Goal: Task Accomplishment & Management: Manage account settings

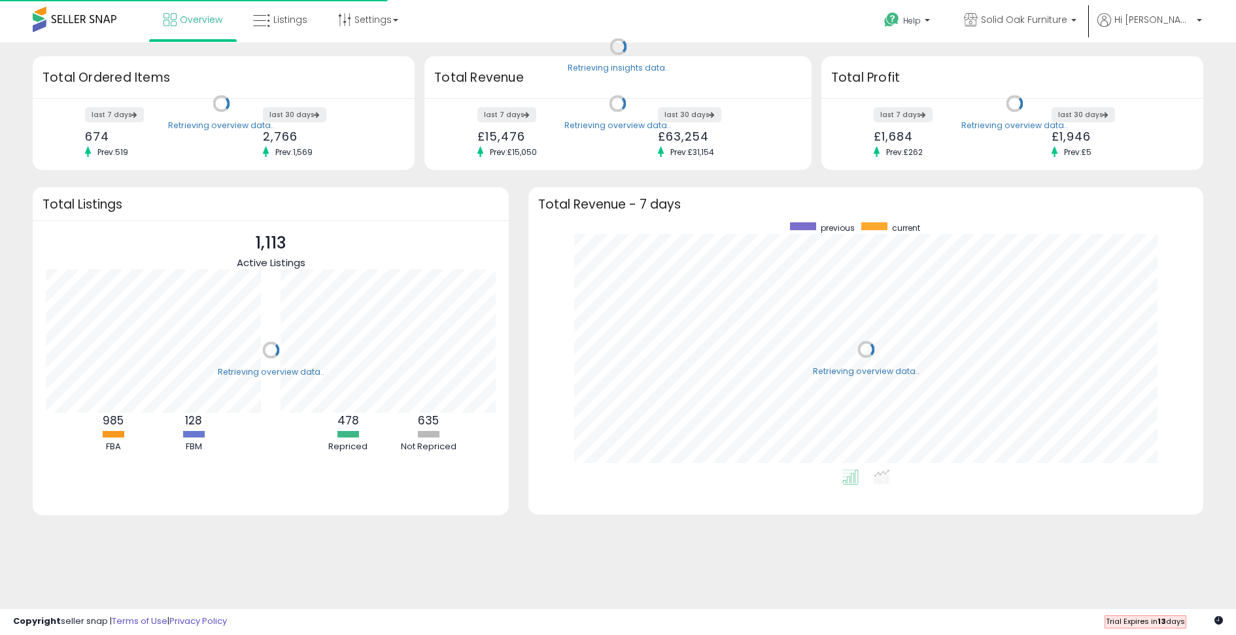
scroll to position [247, 648]
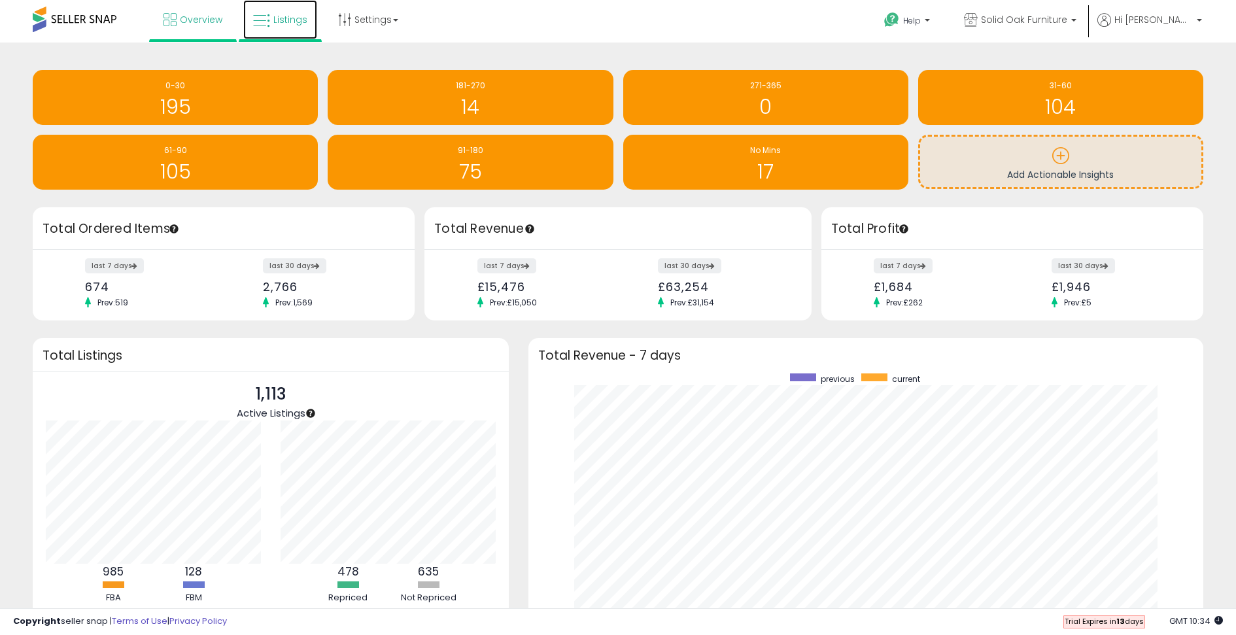
click at [276, 18] on span "Listings" at bounding box center [290, 19] width 34 height 13
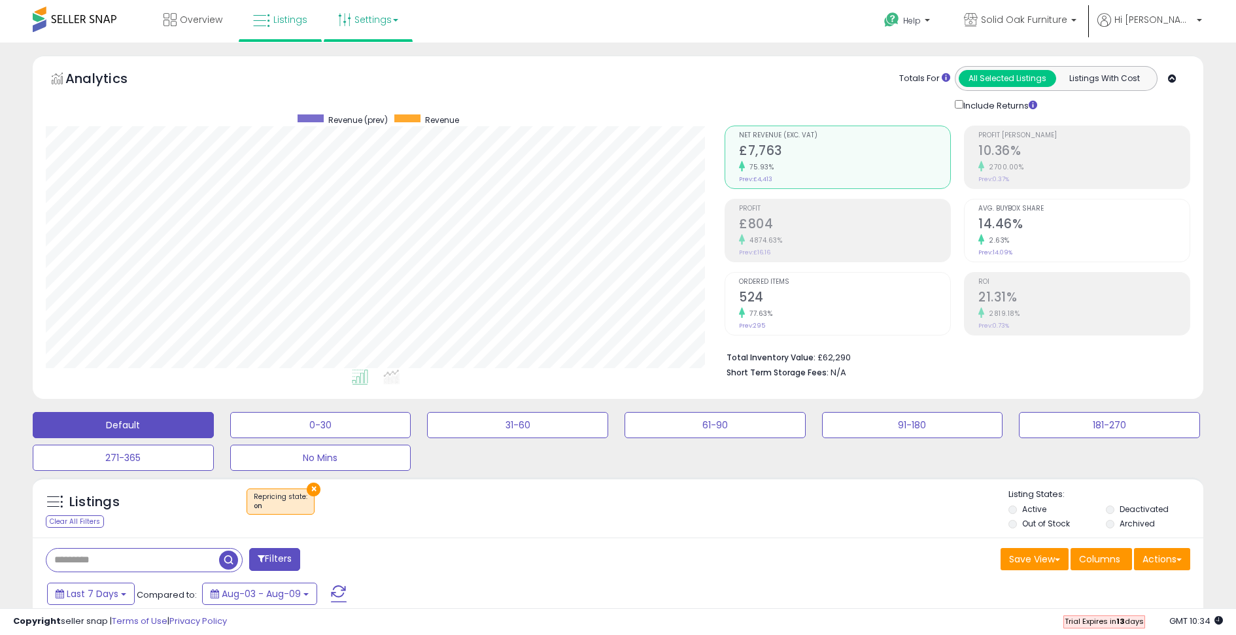
click at [386, 26] on link "Settings" at bounding box center [368, 19] width 80 height 39
click at [387, 69] on link "Store settings" at bounding box center [370, 66] width 59 height 12
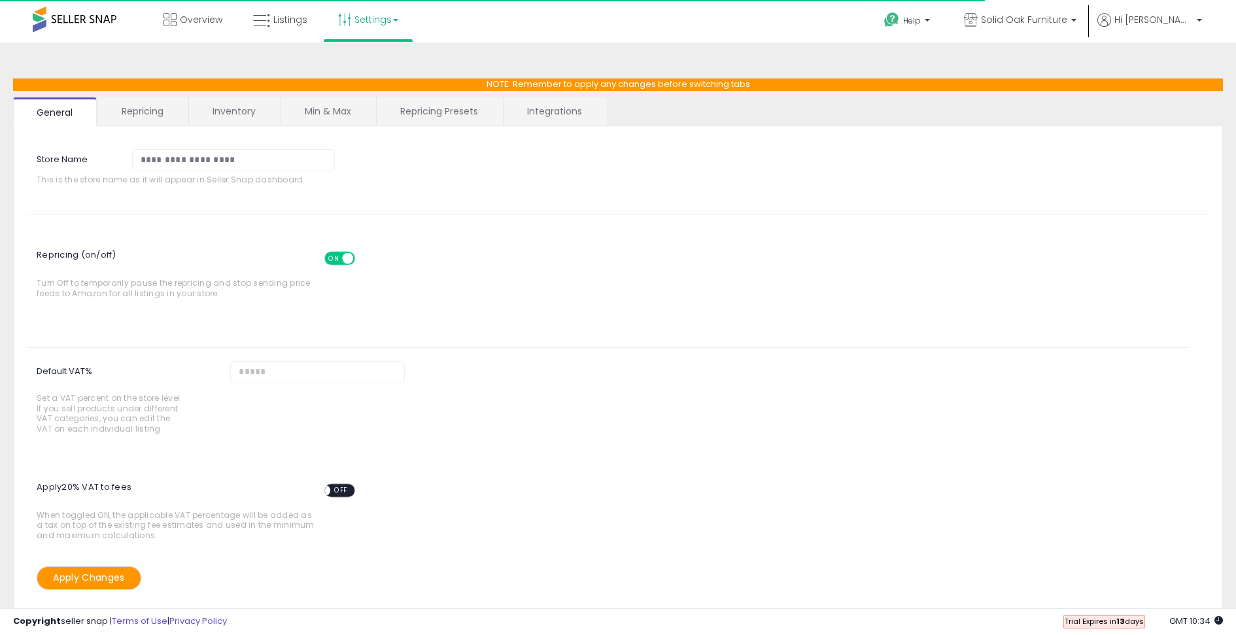
click at [435, 114] on link "Repricing Presets" at bounding box center [439, 110] width 125 height 27
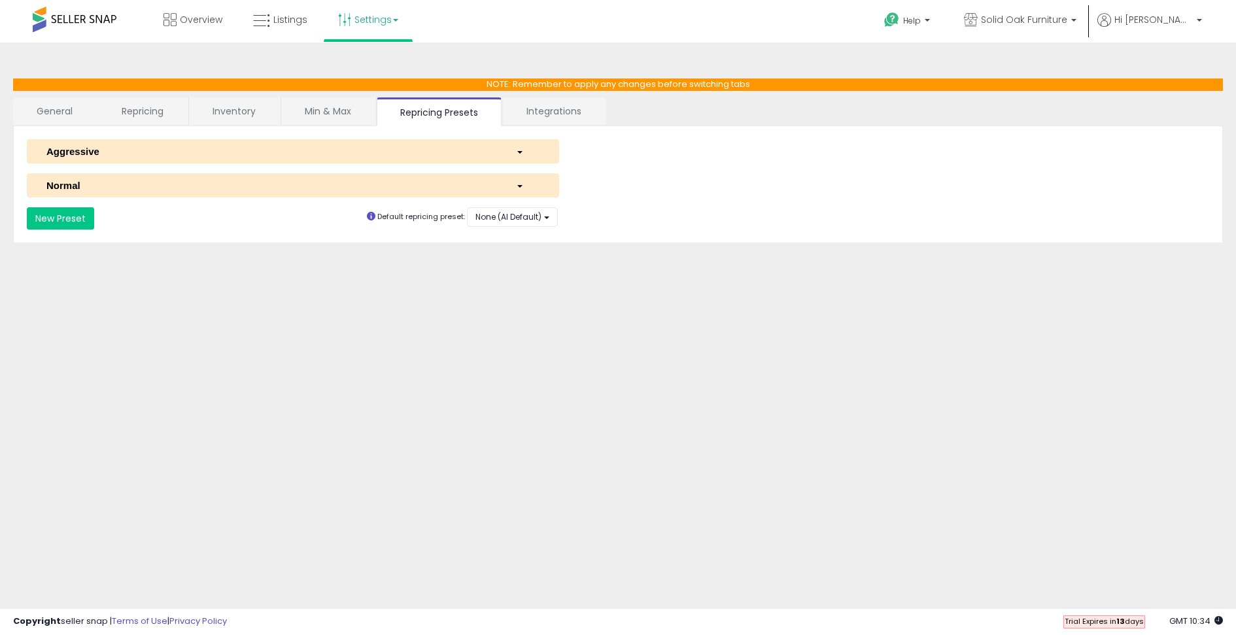
click at [312, 186] on div "Normal" at bounding box center [272, 186] width 470 height 14
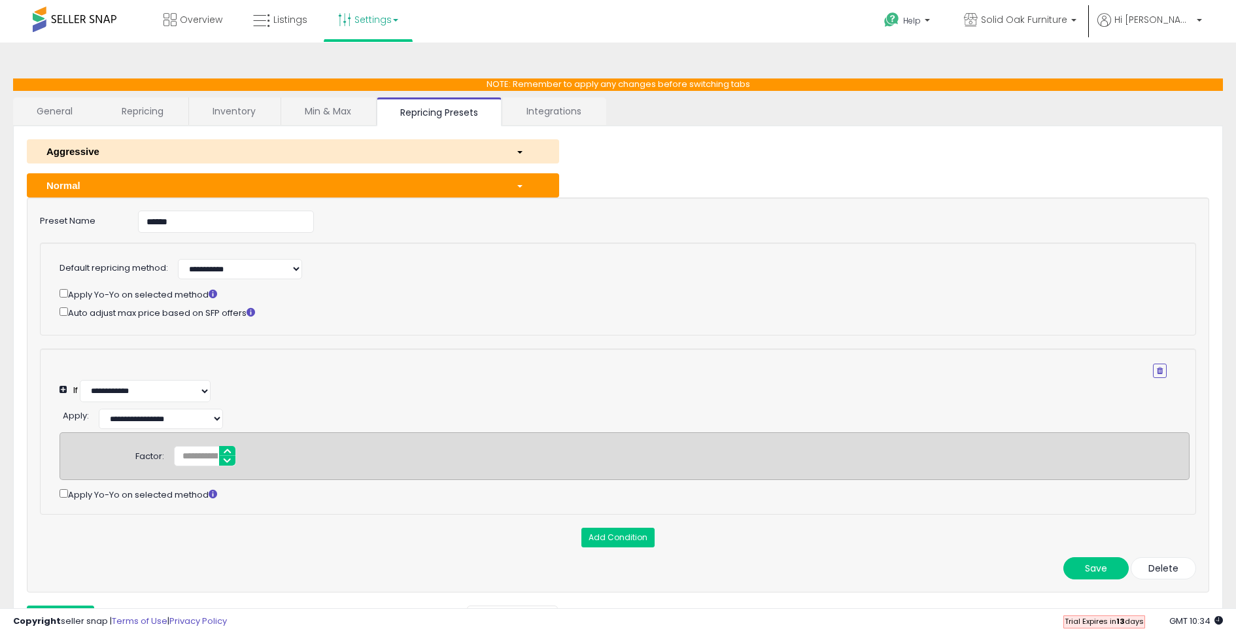
click at [313, 179] on div "Normal" at bounding box center [272, 186] width 470 height 14
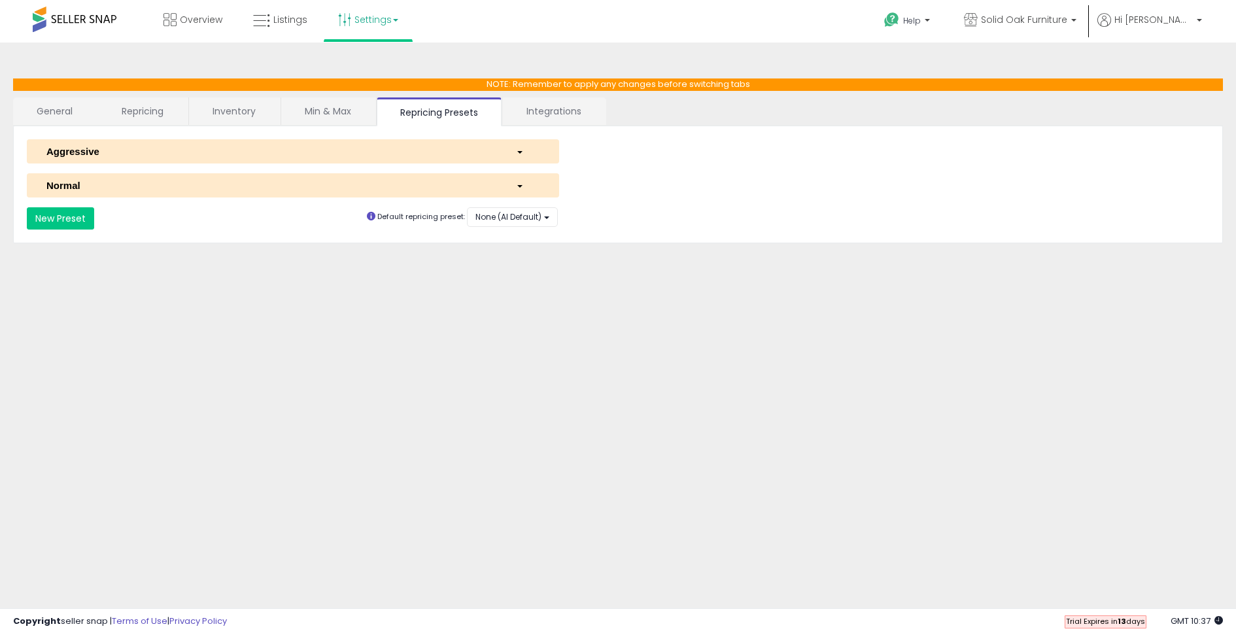
click at [315, 148] on div "Aggressive" at bounding box center [272, 152] width 470 height 14
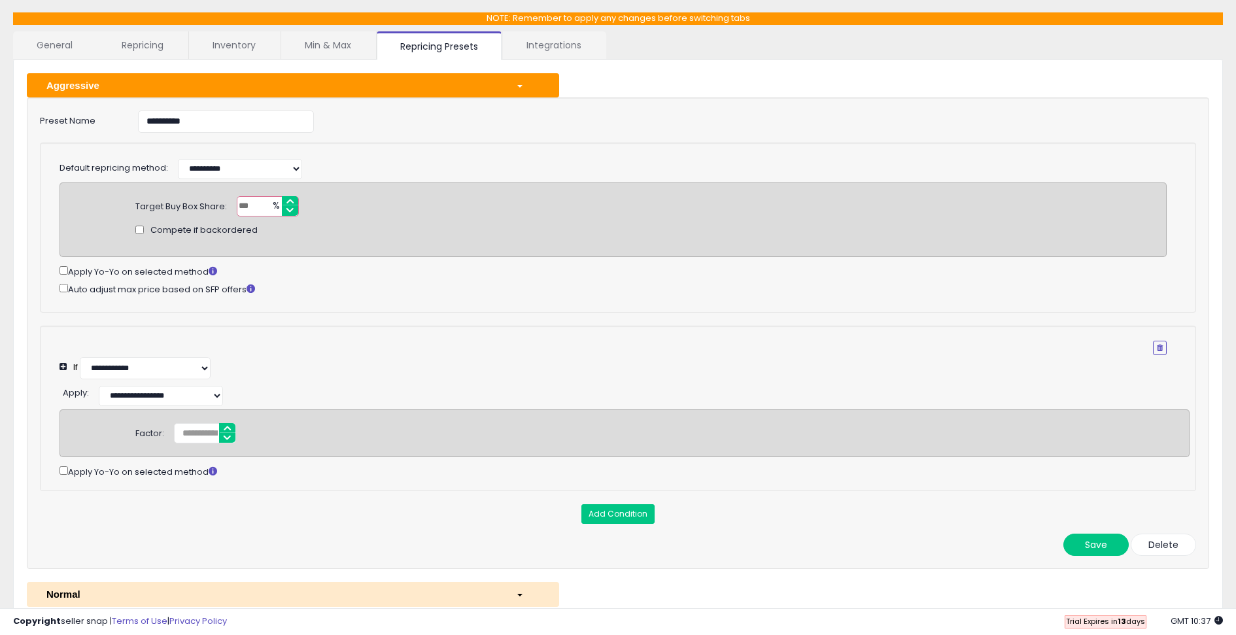
scroll to position [65, 0]
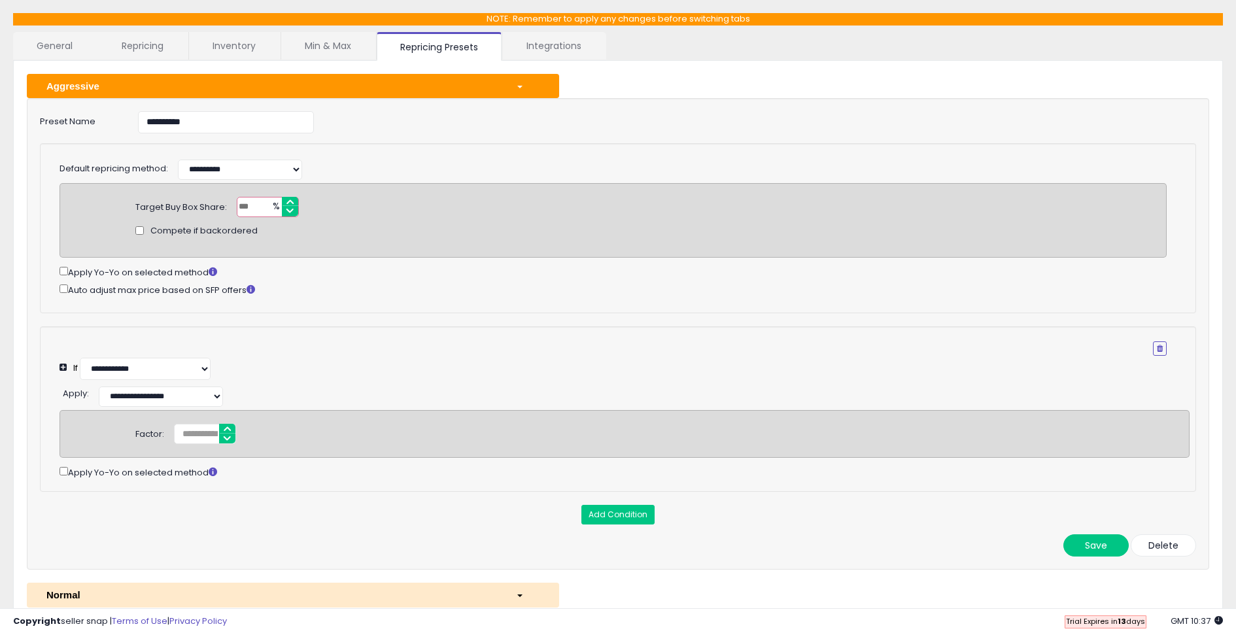
click at [398, 92] on button "Aggressive" at bounding box center [293, 86] width 532 height 24
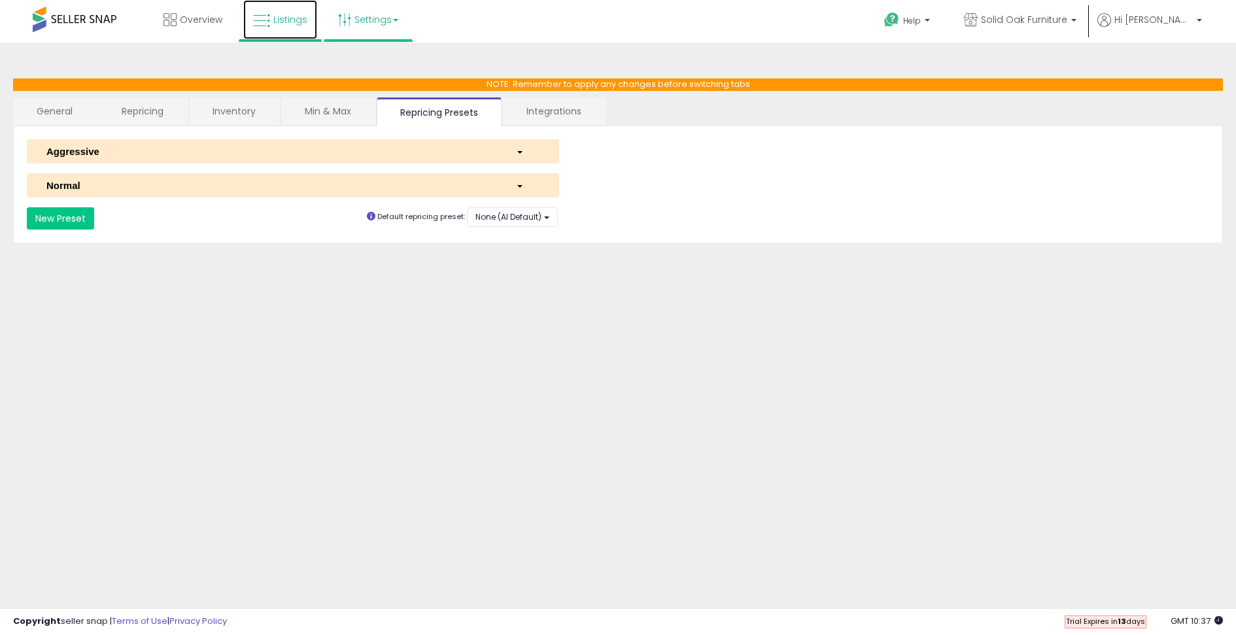
click at [307, 31] on link "Listings" at bounding box center [280, 19] width 74 height 39
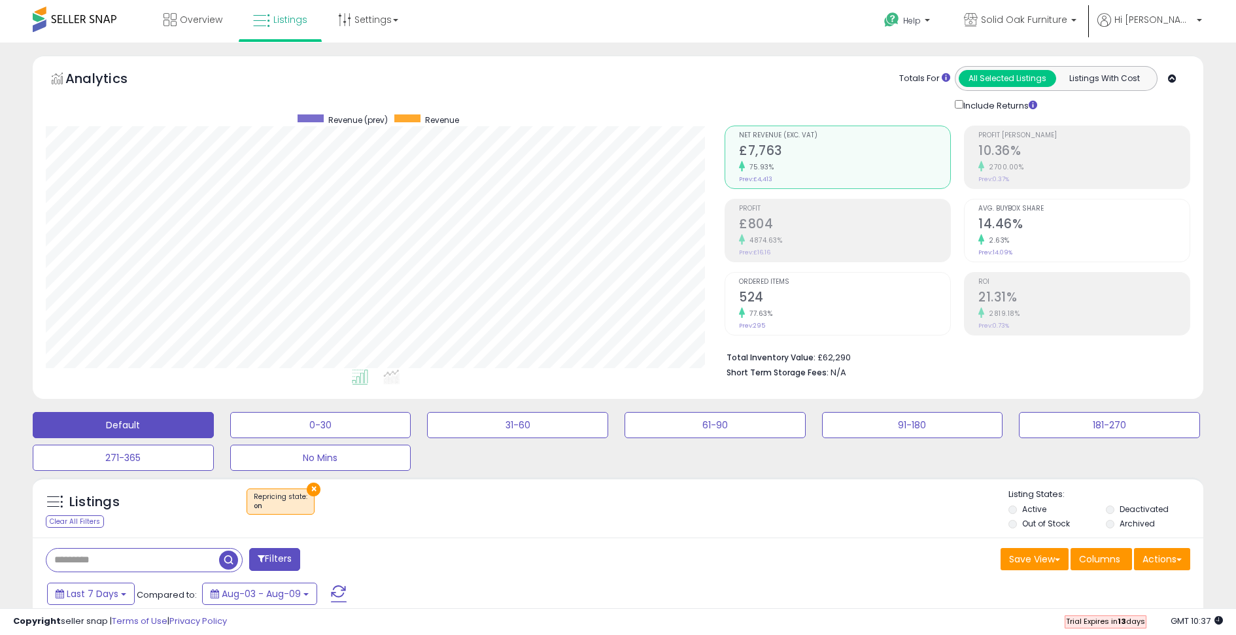
scroll to position [268, 679]
